Goal: Task Accomplishment & Management: Manage account settings

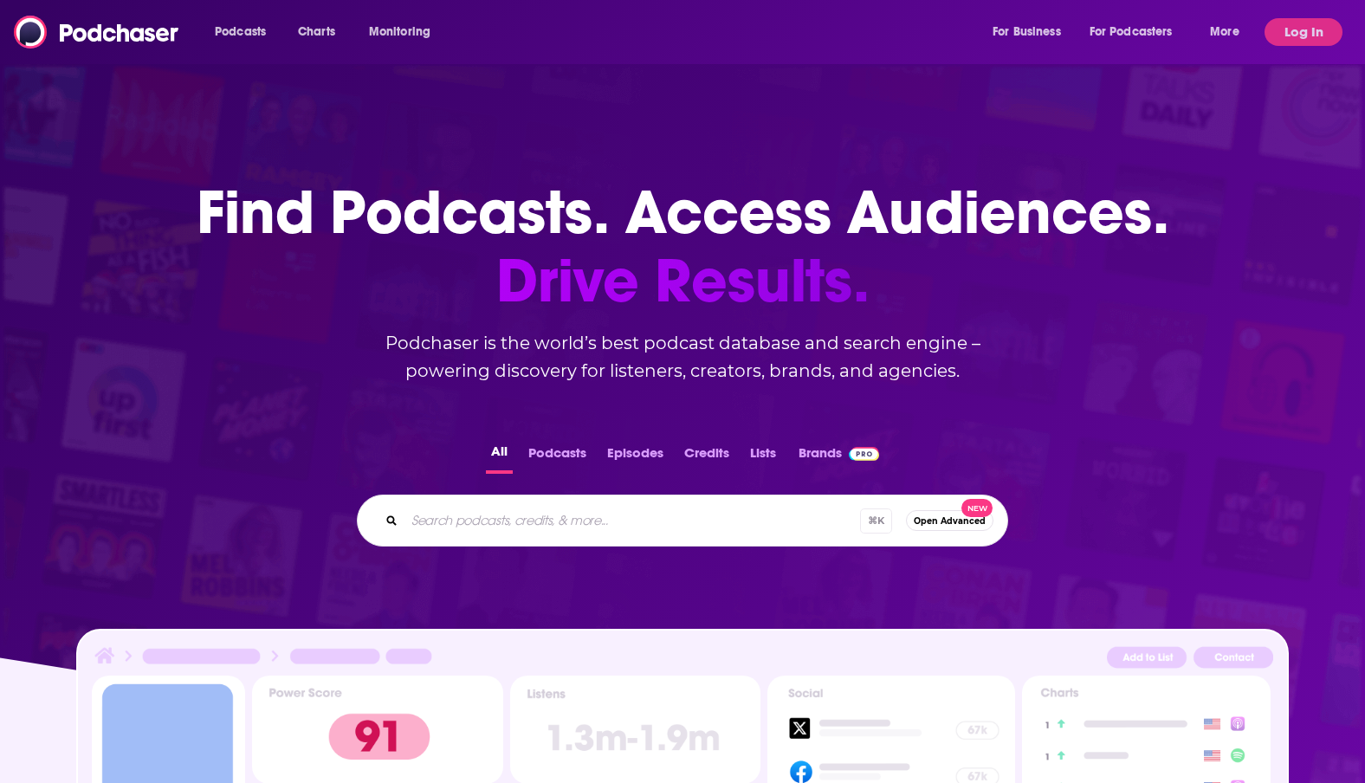
click at [1298, 22] on button "Log In" at bounding box center [1303, 32] width 78 height 28
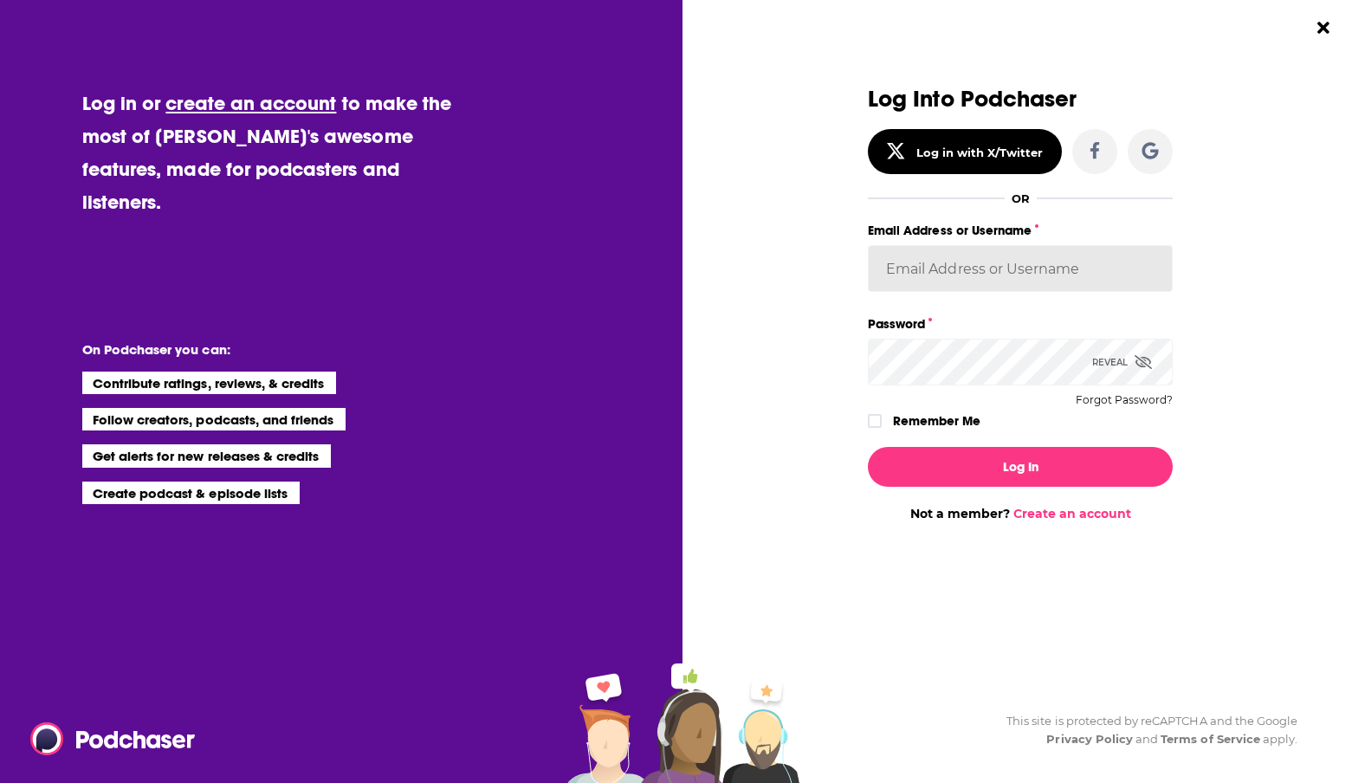
click at [964, 274] on input "Email Address or Username" at bounding box center [1020, 268] width 305 height 47
type input "[EMAIL_ADDRESS][DOMAIN_NAME]"
click at [868, 447] on button "Log In" at bounding box center [1020, 467] width 305 height 40
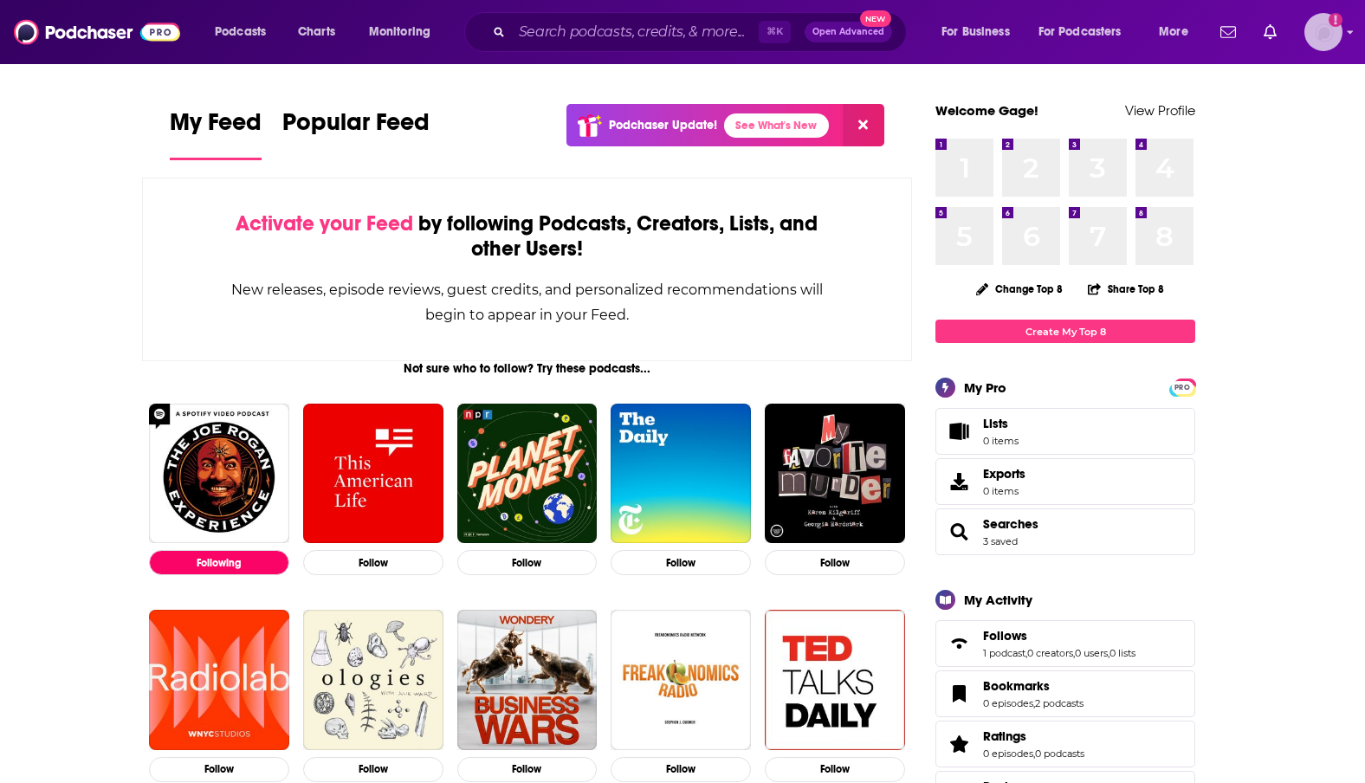
click at [1318, 32] on img "Logged in as Gagehuber" at bounding box center [1323, 32] width 38 height 38
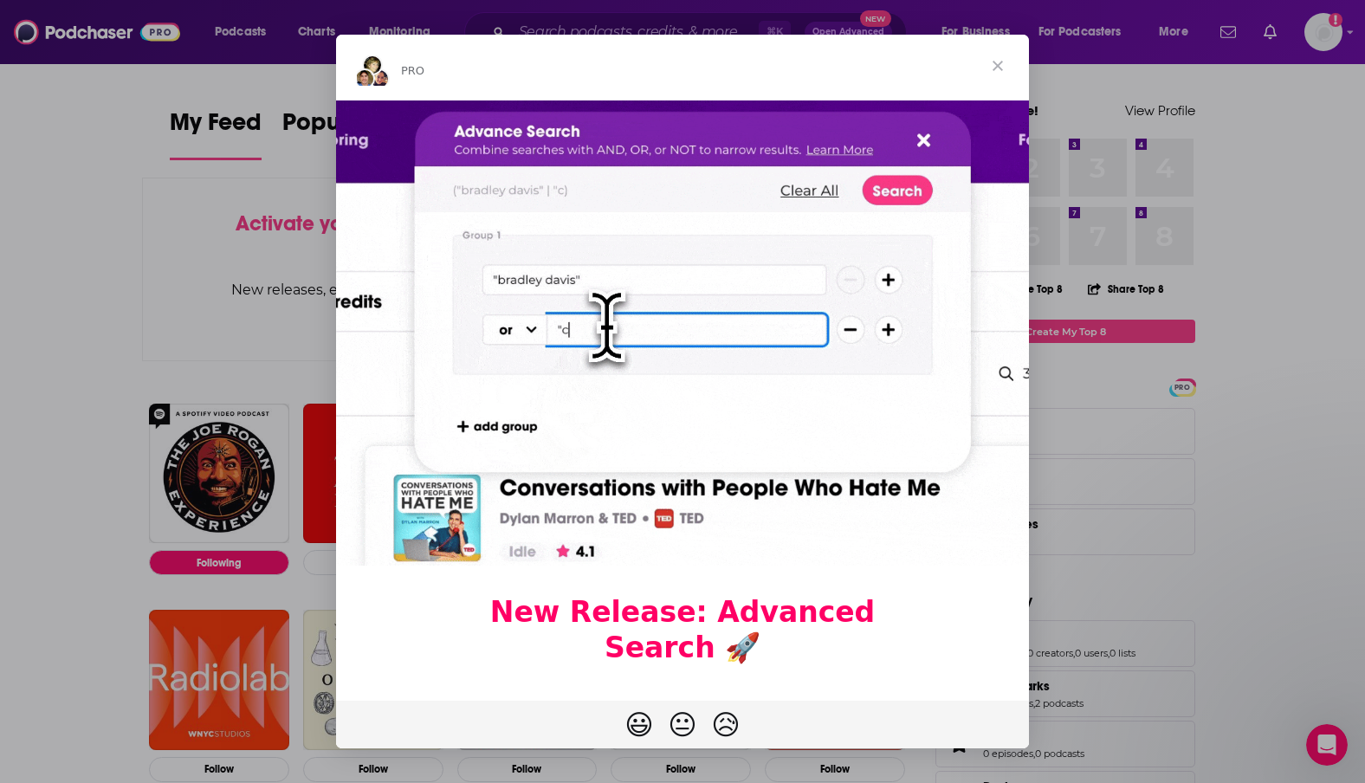
click at [1000, 64] on span "Close" at bounding box center [997, 66] width 62 height 62
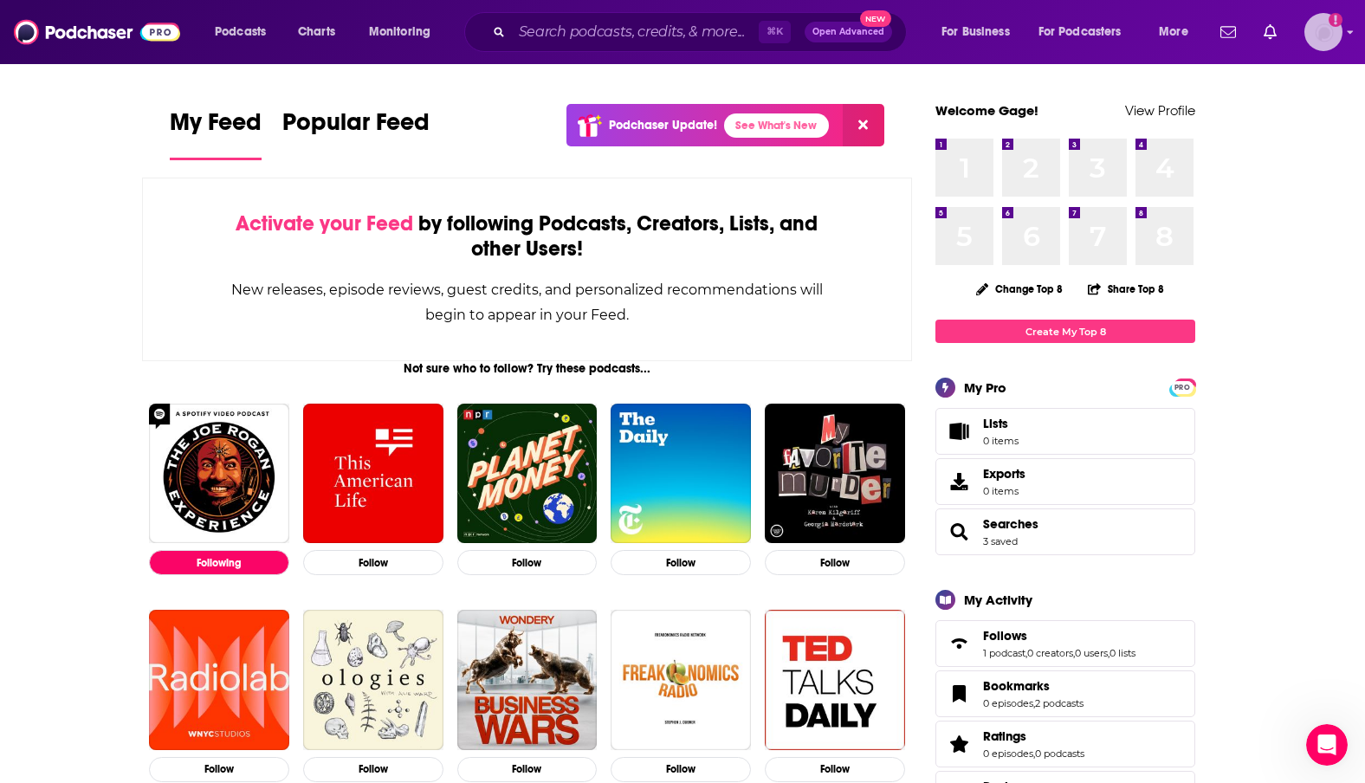
click at [1329, 36] on img "Logged in as Gagehuber" at bounding box center [1323, 32] width 38 height 38
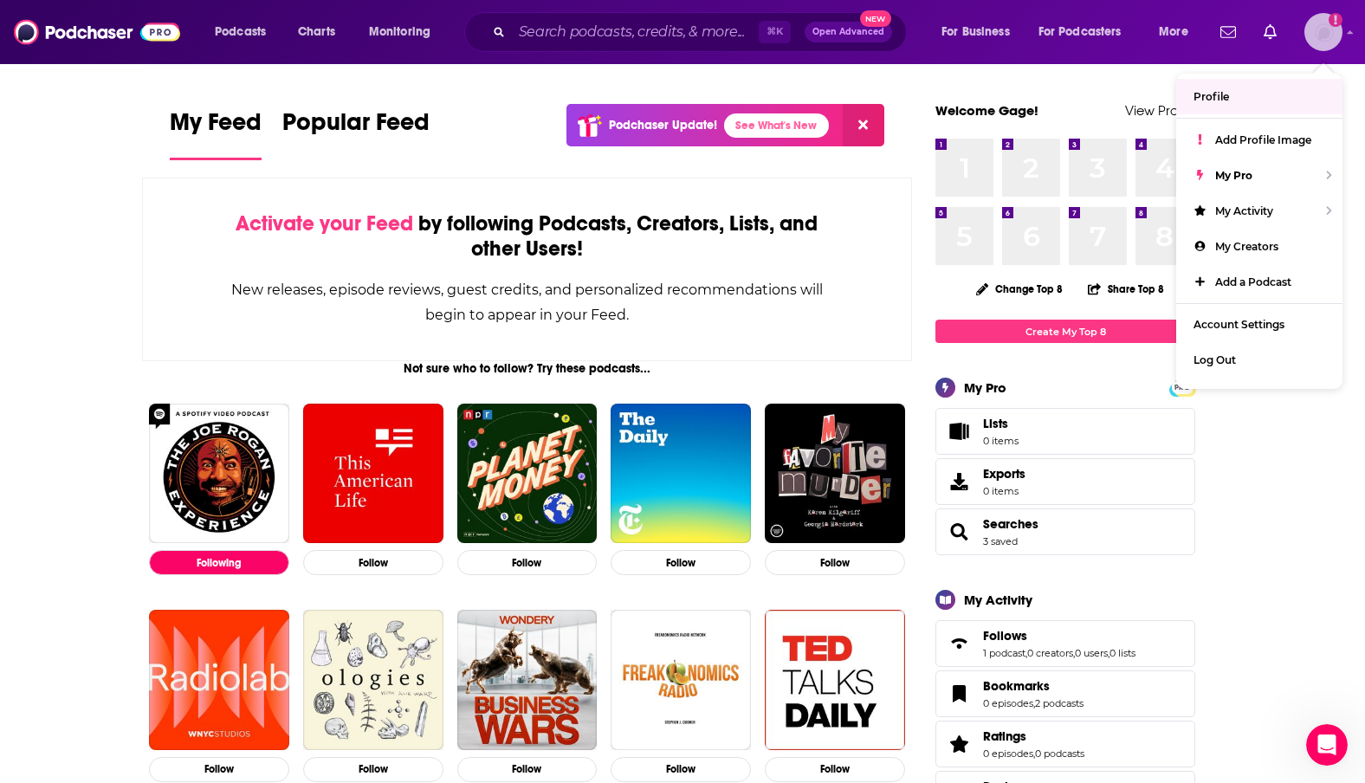
click at [1268, 92] on link "Profile" at bounding box center [1259, 97] width 166 height 36
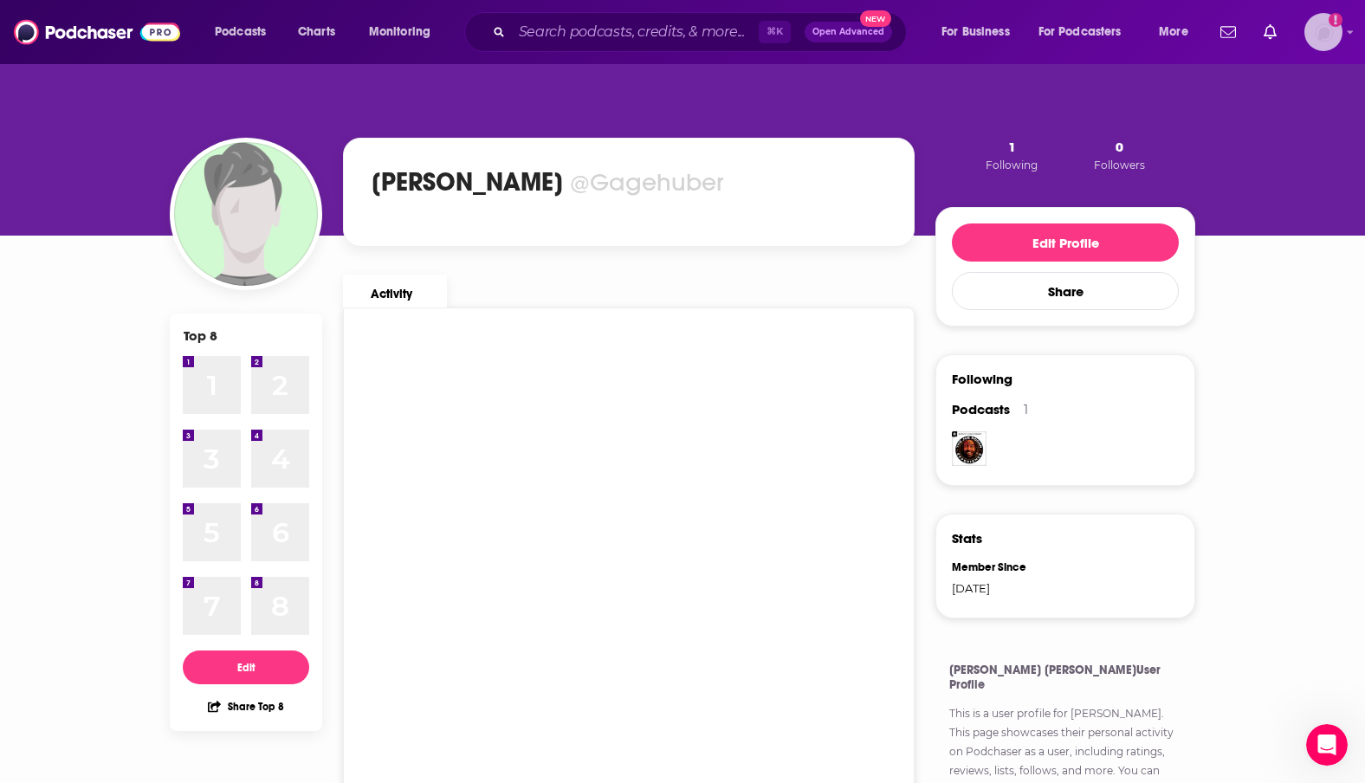
click at [1333, 36] on img "Logged in as Gagehuber" at bounding box center [1323, 32] width 38 height 38
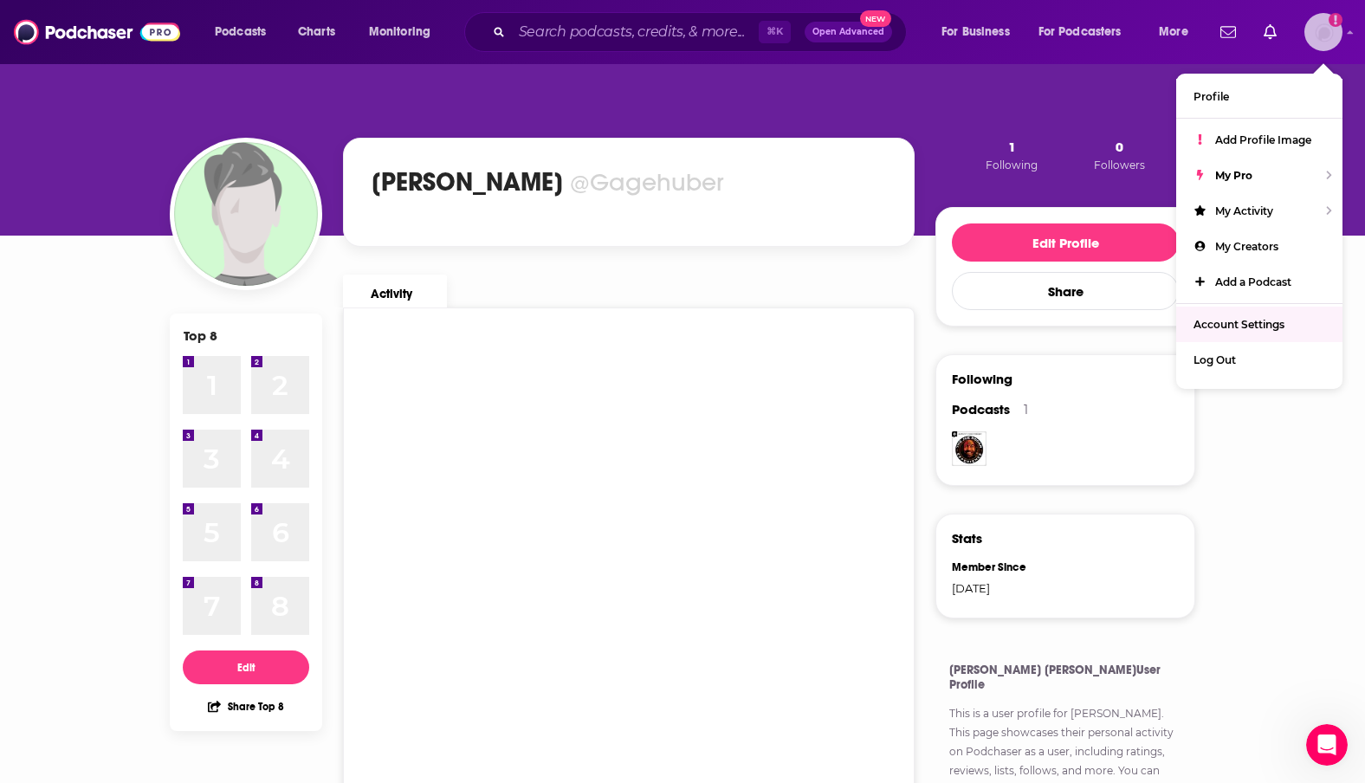
click at [1250, 320] on span "Account Settings" at bounding box center [1238, 324] width 91 height 13
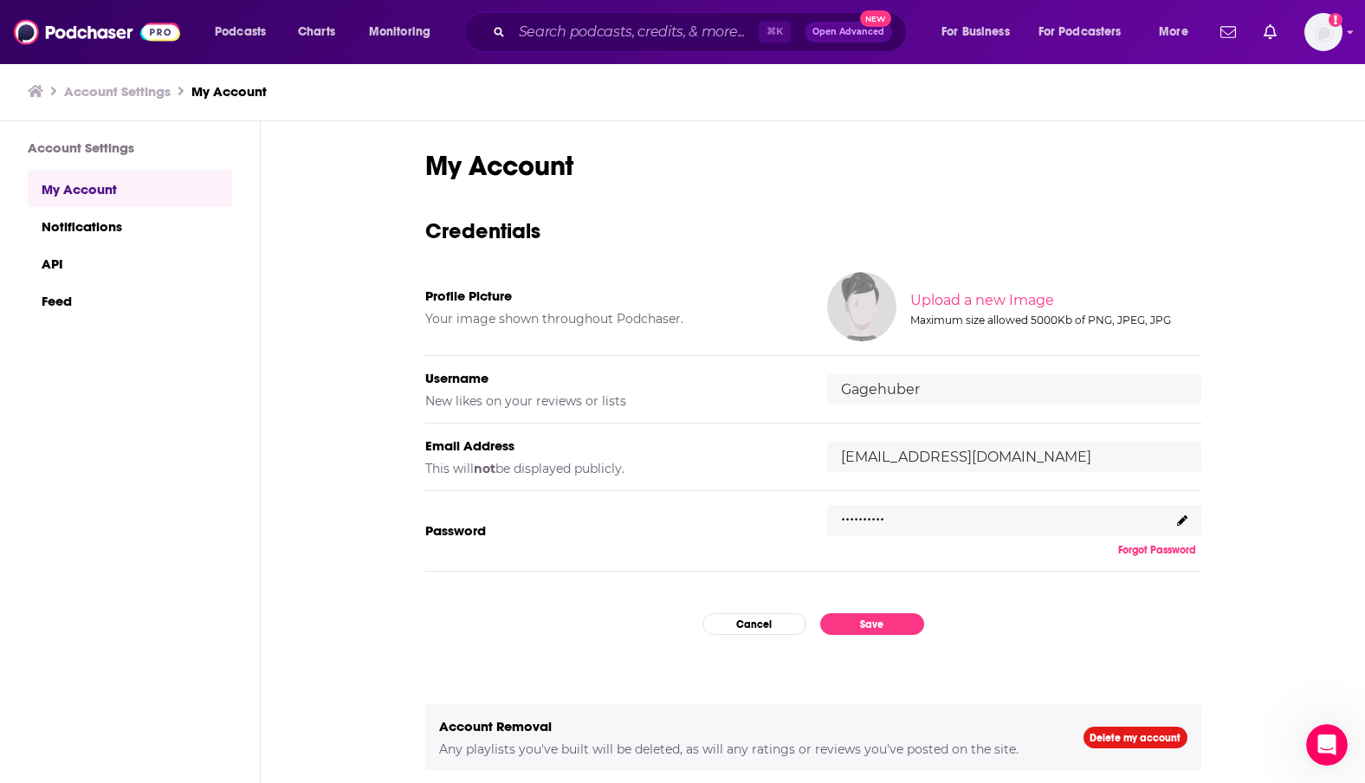
click at [1012, 429] on div "Email Address This will not be displayed publicly. [EMAIL_ADDRESS][DOMAIN_NAME]" at bounding box center [813, 457] width 776 height 68
click at [1013, 458] on input "[EMAIL_ADDRESS][DOMAIN_NAME]" at bounding box center [1014, 457] width 374 height 30
drag, startPoint x: 1030, startPoint y: 458, endPoint x: 759, endPoint y: 464, distance: 271.1
click at [759, 464] on div "Email Address This will not be displayed publicly. [EMAIL_ADDRESS][DOMAIN_NAME]" at bounding box center [813, 457] width 776 height 68
drag, startPoint x: 1024, startPoint y: 460, endPoint x: 817, endPoint y: 443, distance: 207.7
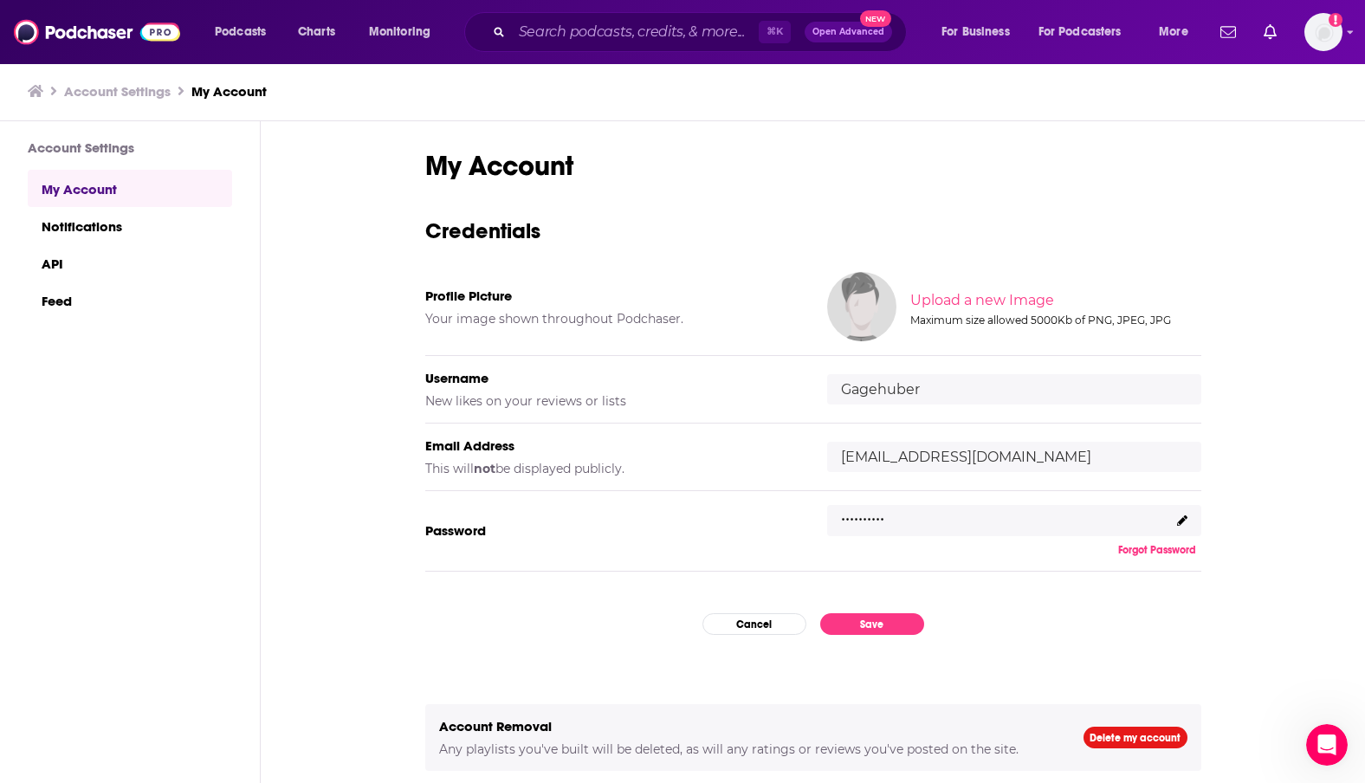
click at [817, 443] on div "Email Address This will not be displayed publicly. [EMAIL_ADDRESS][DOMAIN_NAME]" at bounding box center [813, 457] width 776 height 68
type input "[EMAIL_ADDRESS][DOMAIN_NAME]"
click at [889, 621] on button "Save" at bounding box center [872, 624] width 104 height 22
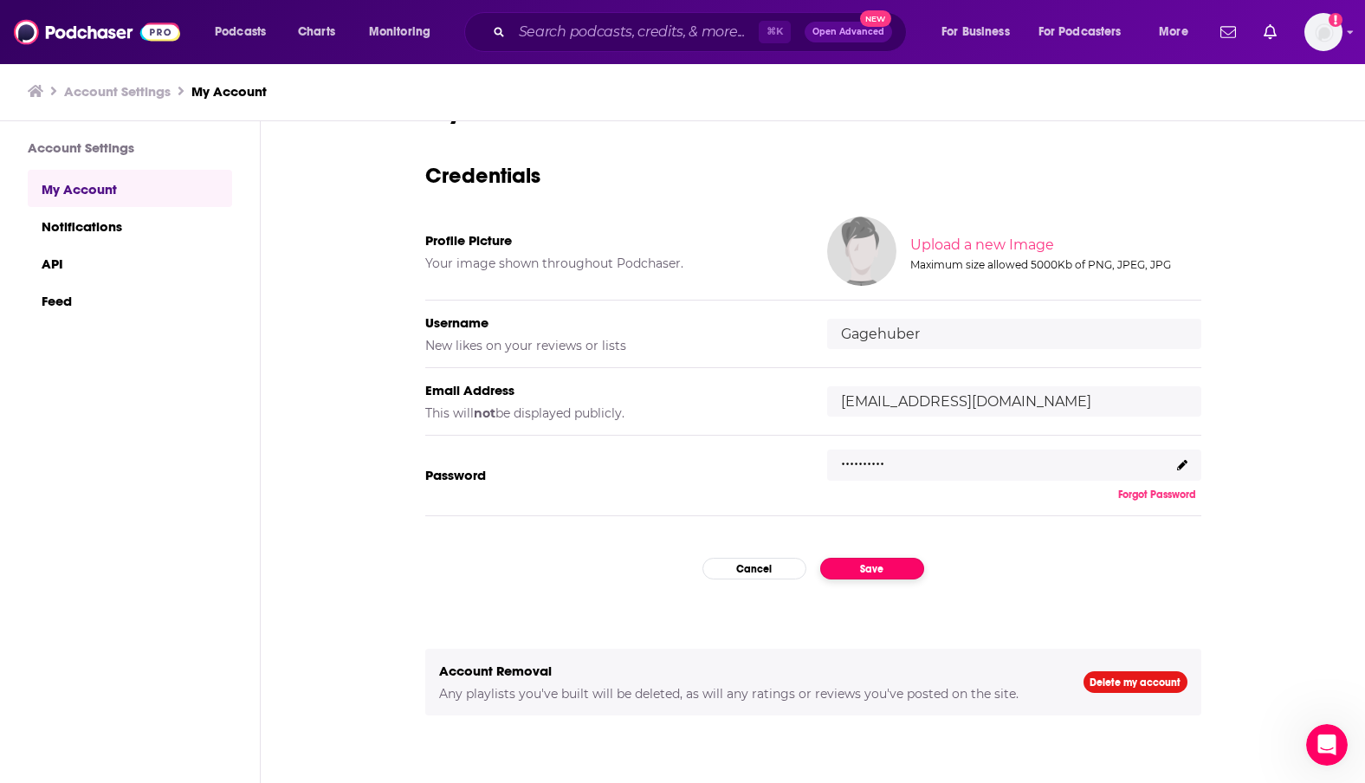
click at [881, 566] on button "Save" at bounding box center [872, 569] width 104 height 22
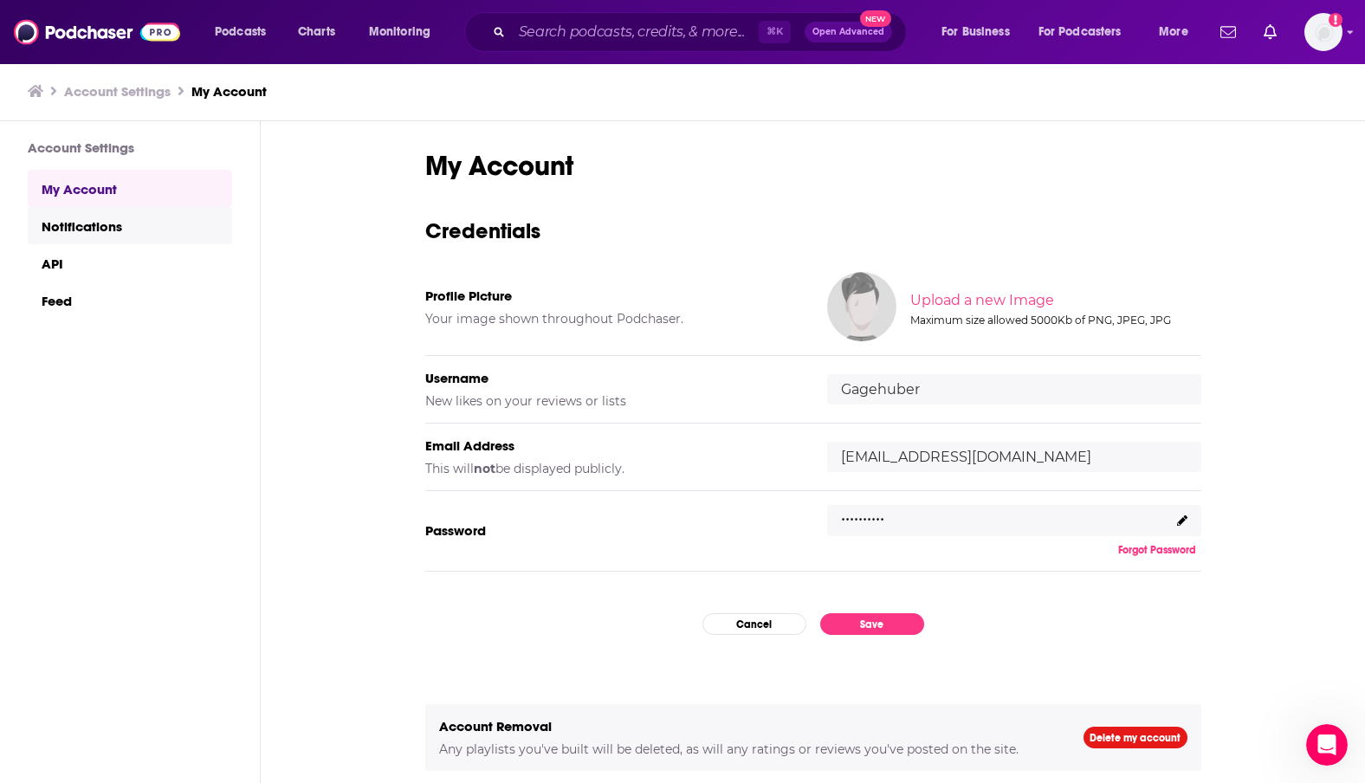
click at [99, 240] on link "Notifications" at bounding box center [130, 225] width 204 height 37
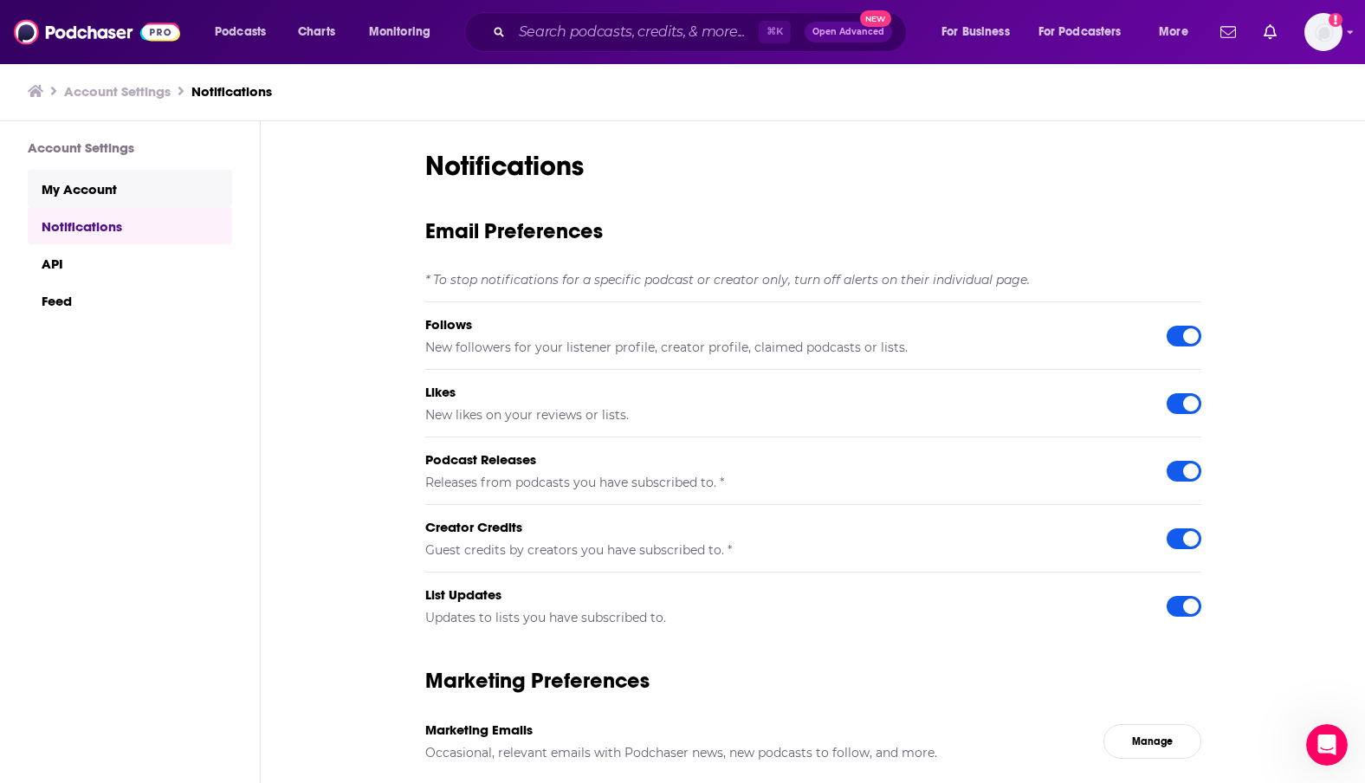
click at [111, 194] on link "My Account" at bounding box center [130, 188] width 204 height 37
